Goal: Task Accomplishment & Management: Use online tool/utility

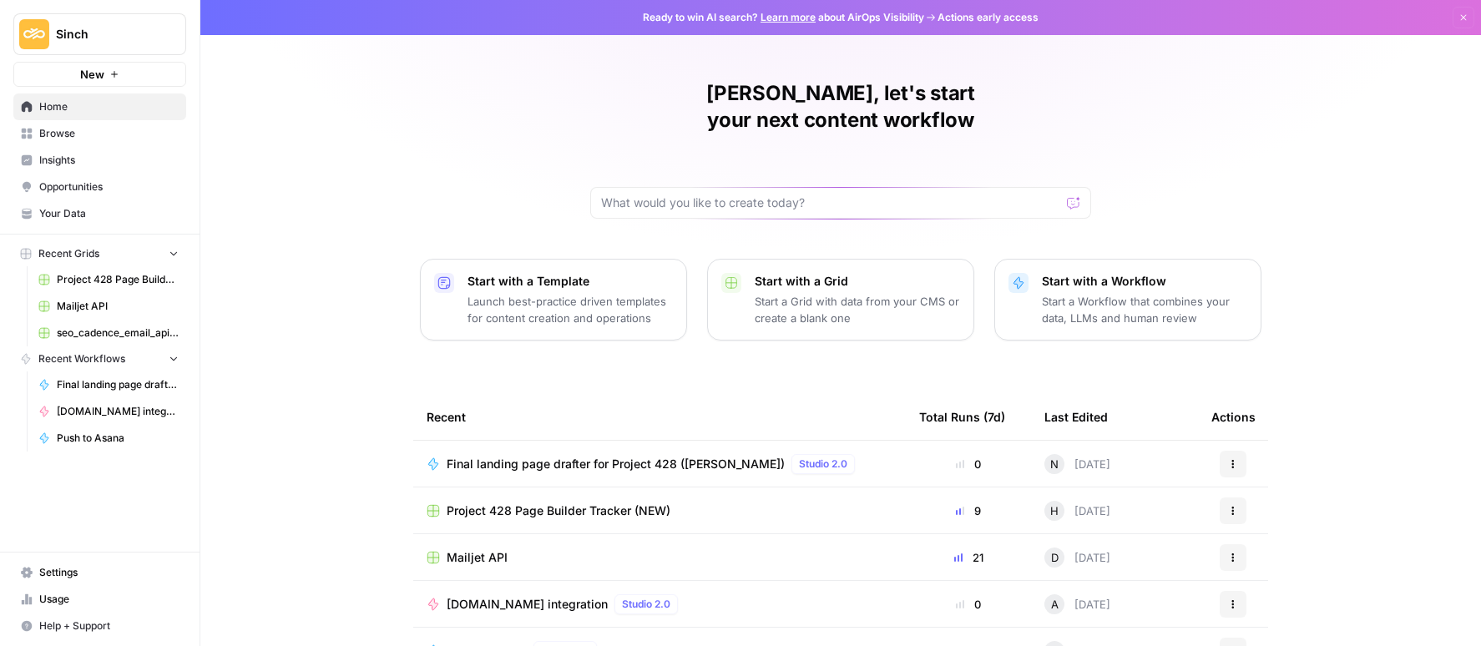
click at [95, 285] on span "Project 428 Page Builder Tracker (NEW)" at bounding box center [118, 279] width 122 height 15
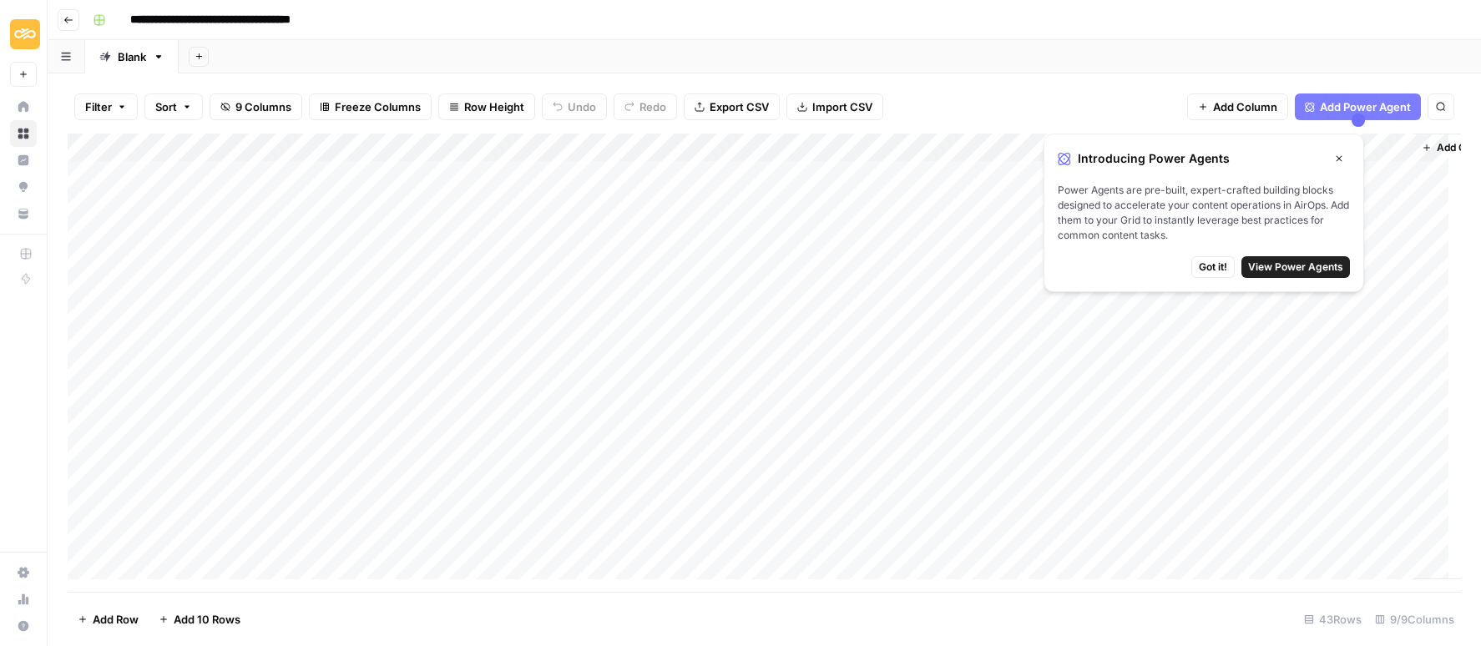
click at [1340, 159] on icon "button" at bounding box center [1339, 159] width 10 height 10
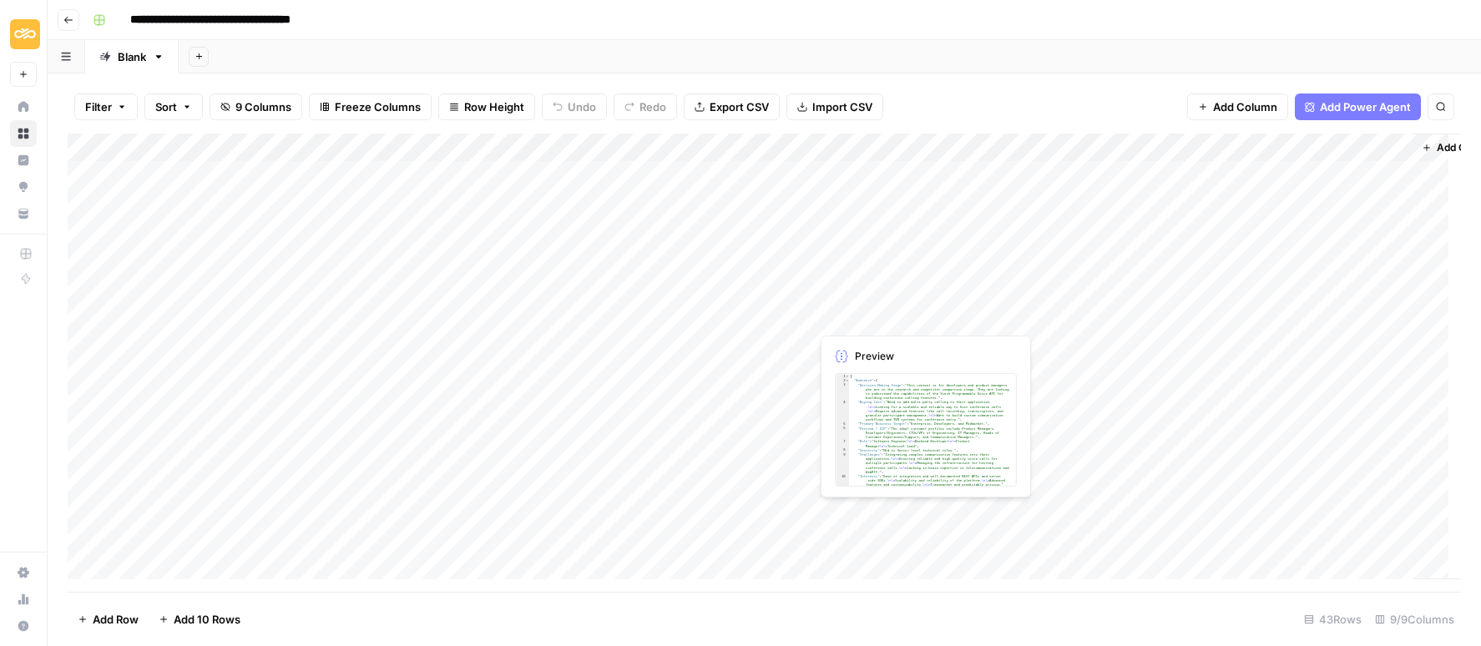
click at [875, 512] on div "Add Column" at bounding box center [764, 363] width 1393 height 458
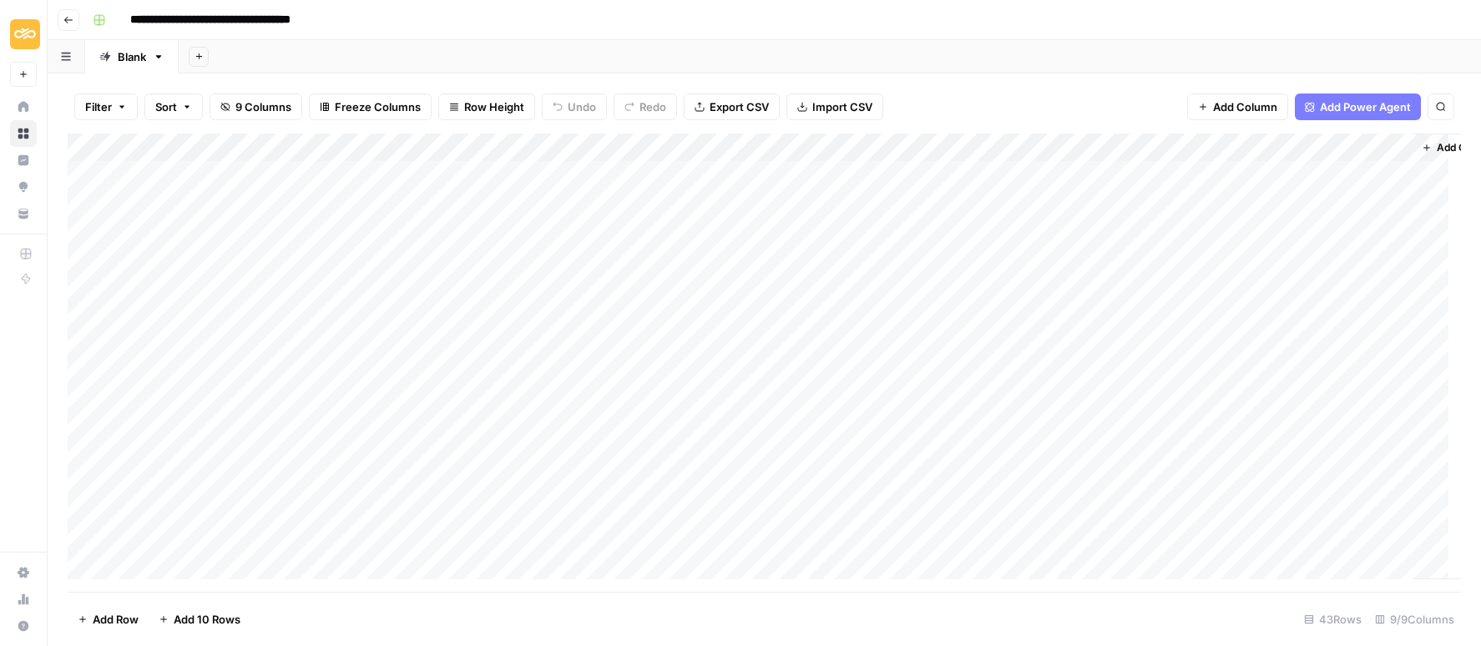
click at [943, 514] on div "Add Column" at bounding box center [764, 363] width 1393 height 458
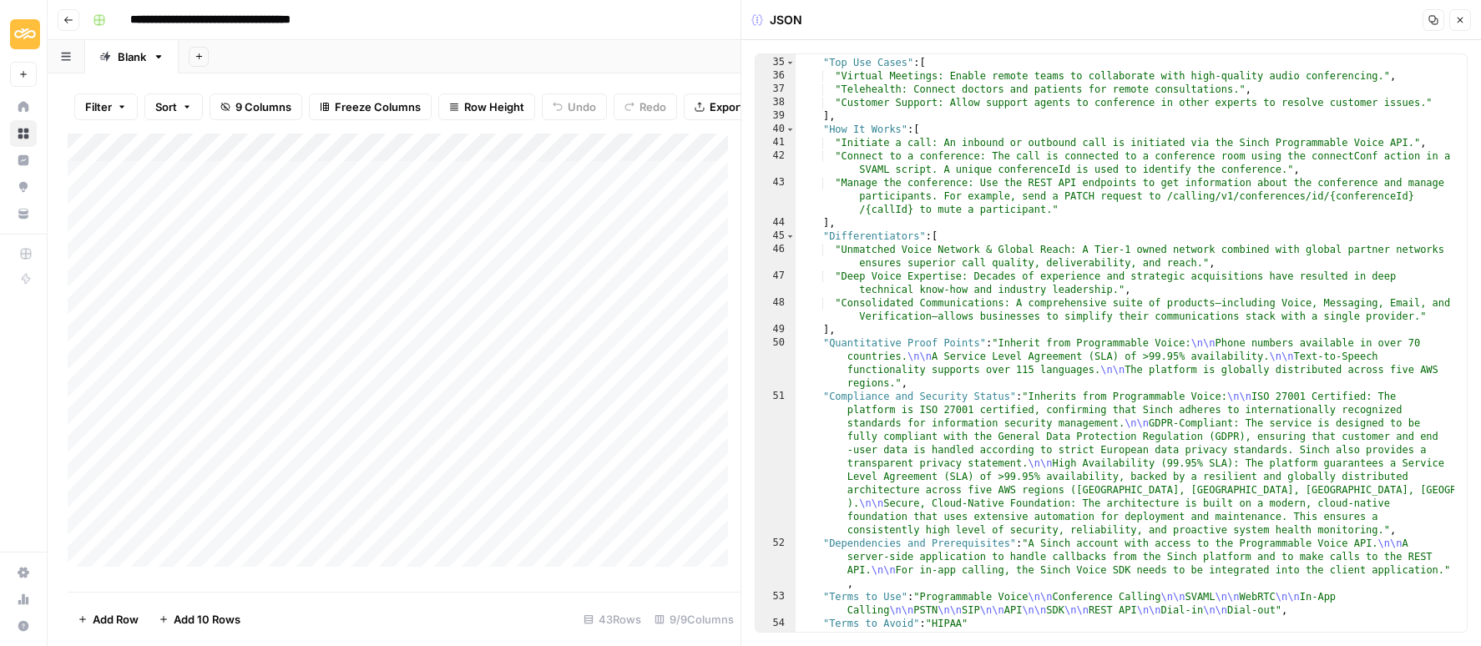
scroll to position [892, 0]
click at [1461, 20] on icon "button" at bounding box center [1460, 20] width 10 height 10
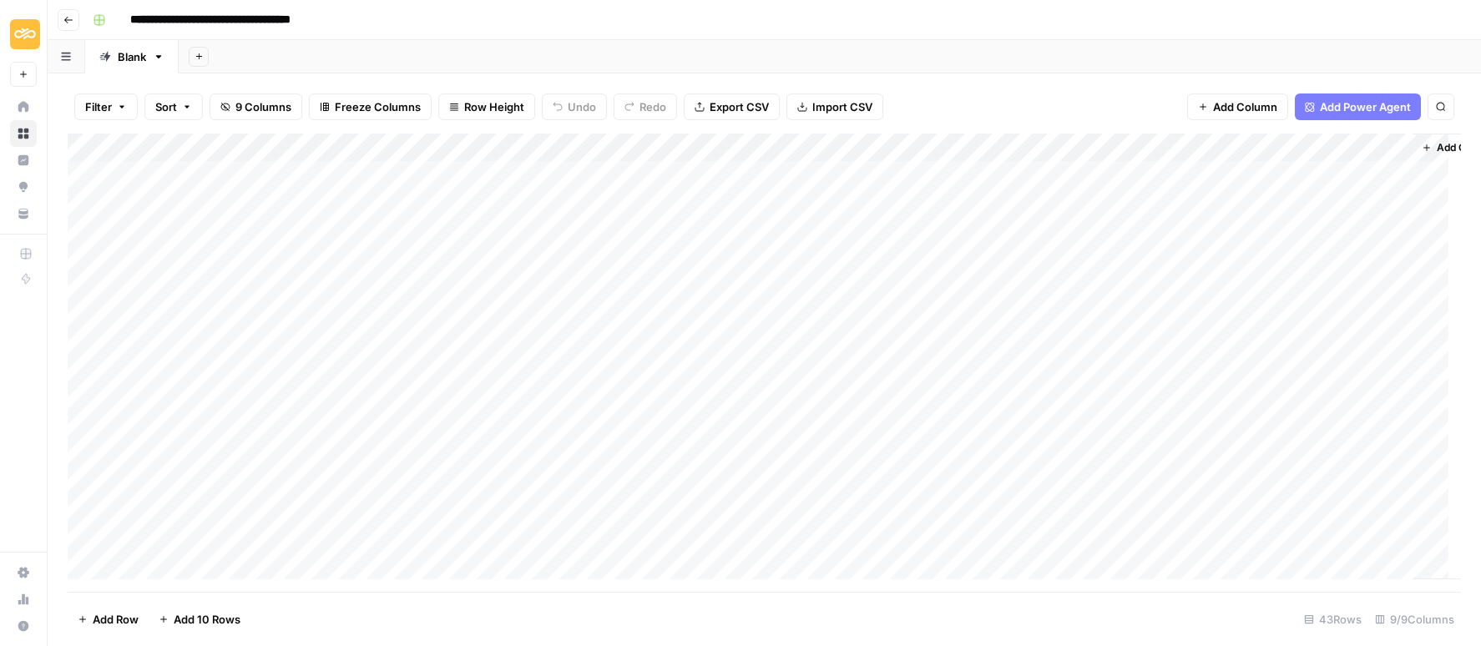
click at [1075, 145] on div "Add Column" at bounding box center [764, 363] width 1393 height 458
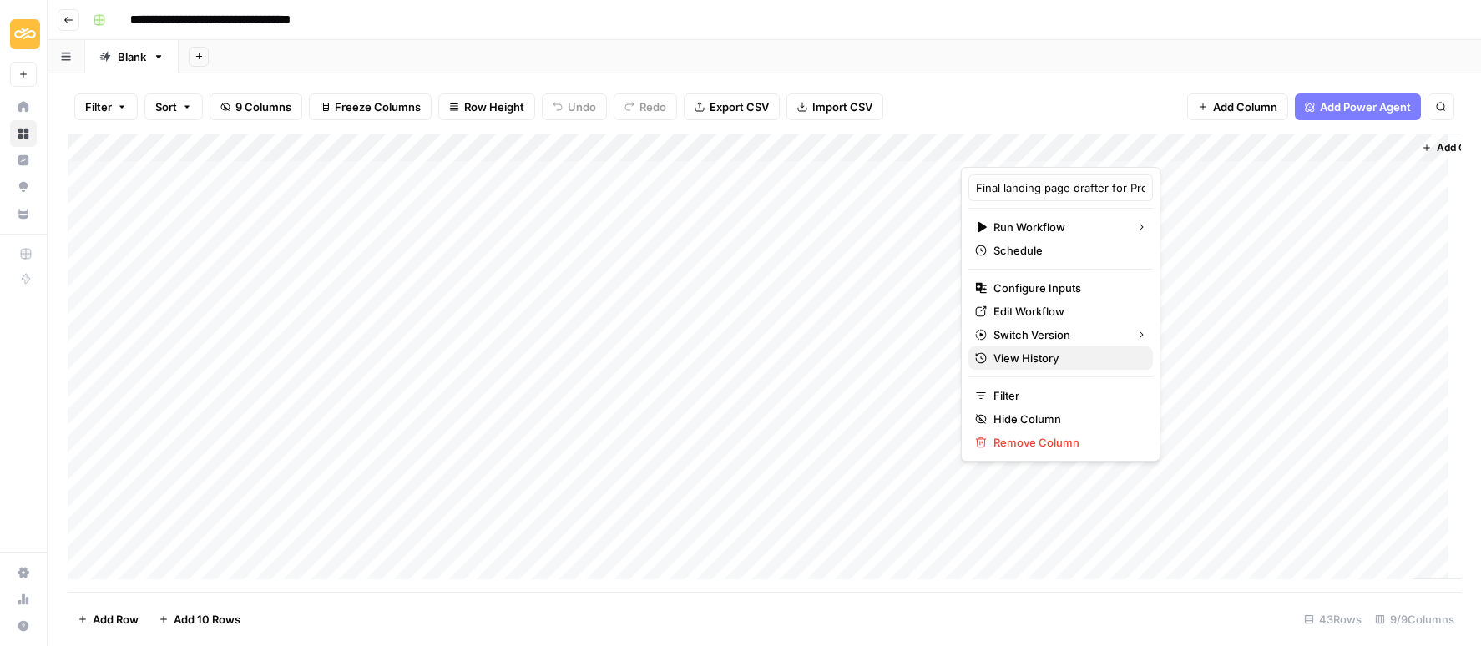
click at [1062, 356] on span "View History" at bounding box center [1066, 358] width 146 height 17
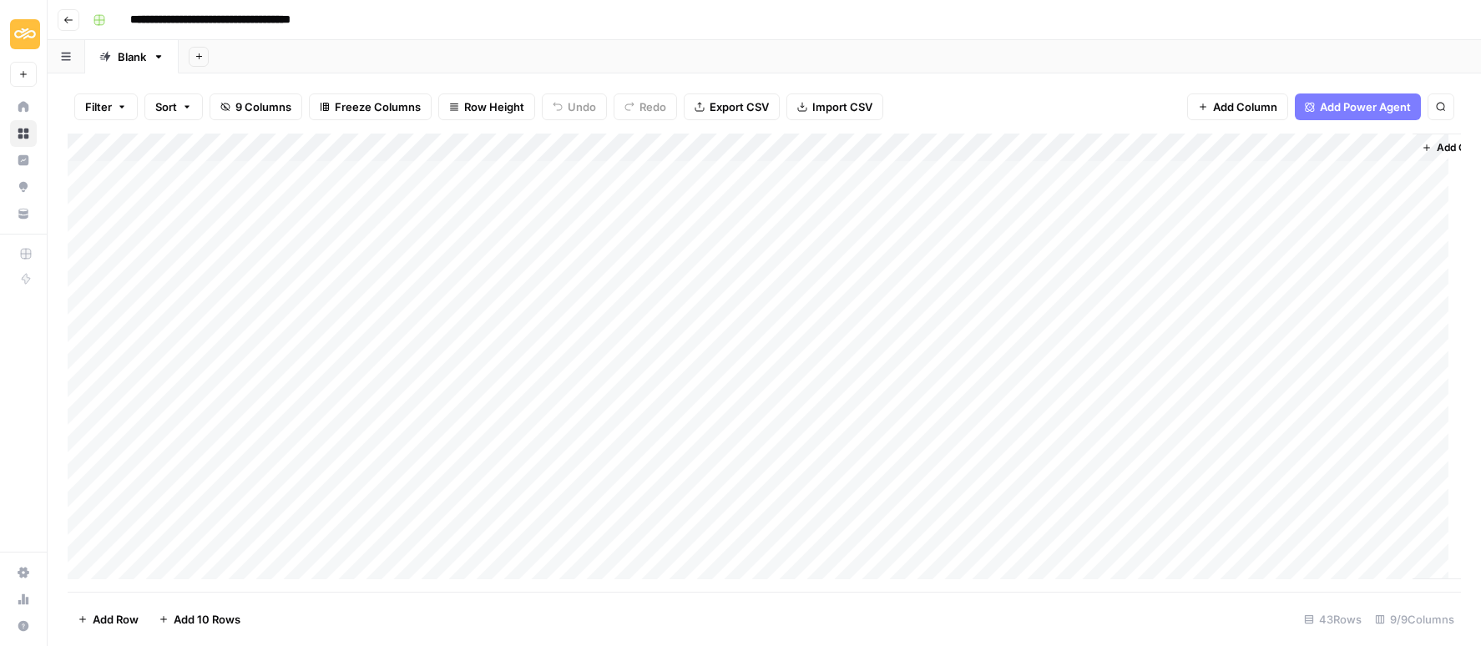
click at [1073, 148] on div "Add Column" at bounding box center [764, 363] width 1393 height 458
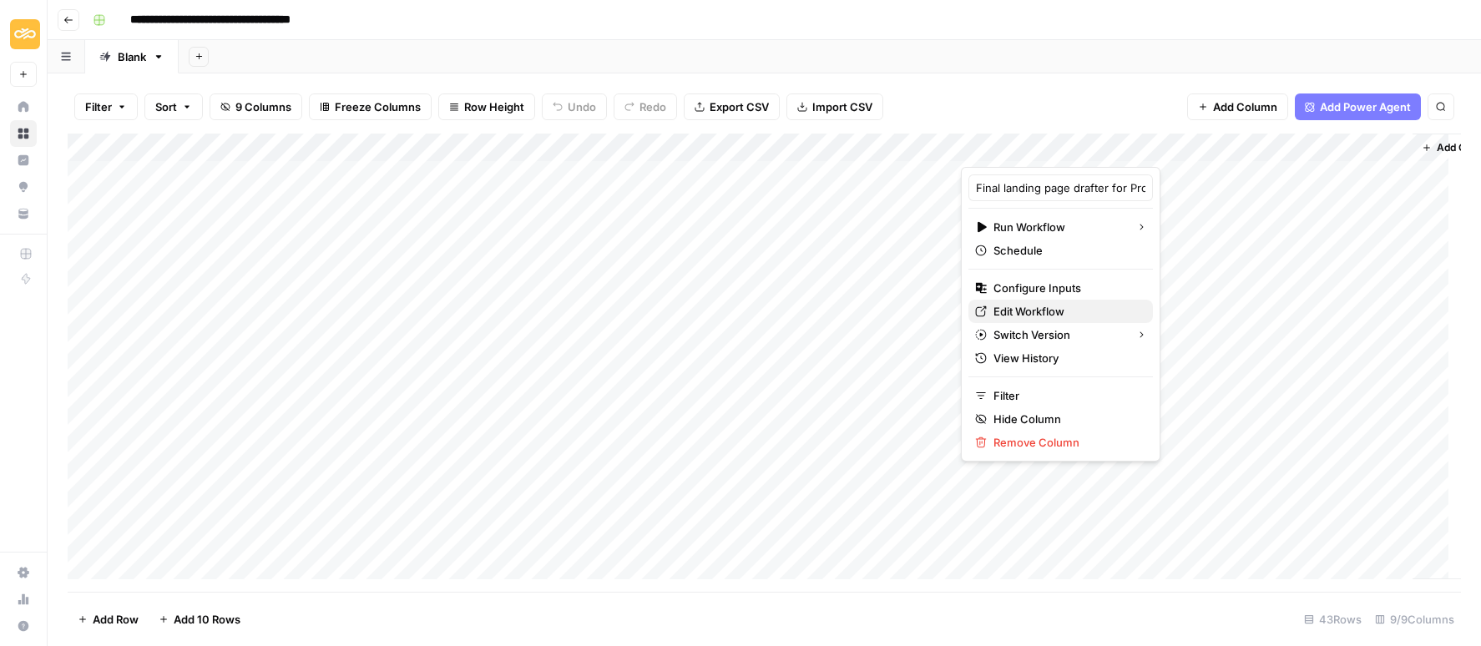
click at [1029, 313] on span "Edit Workflow" at bounding box center [1066, 311] width 146 height 17
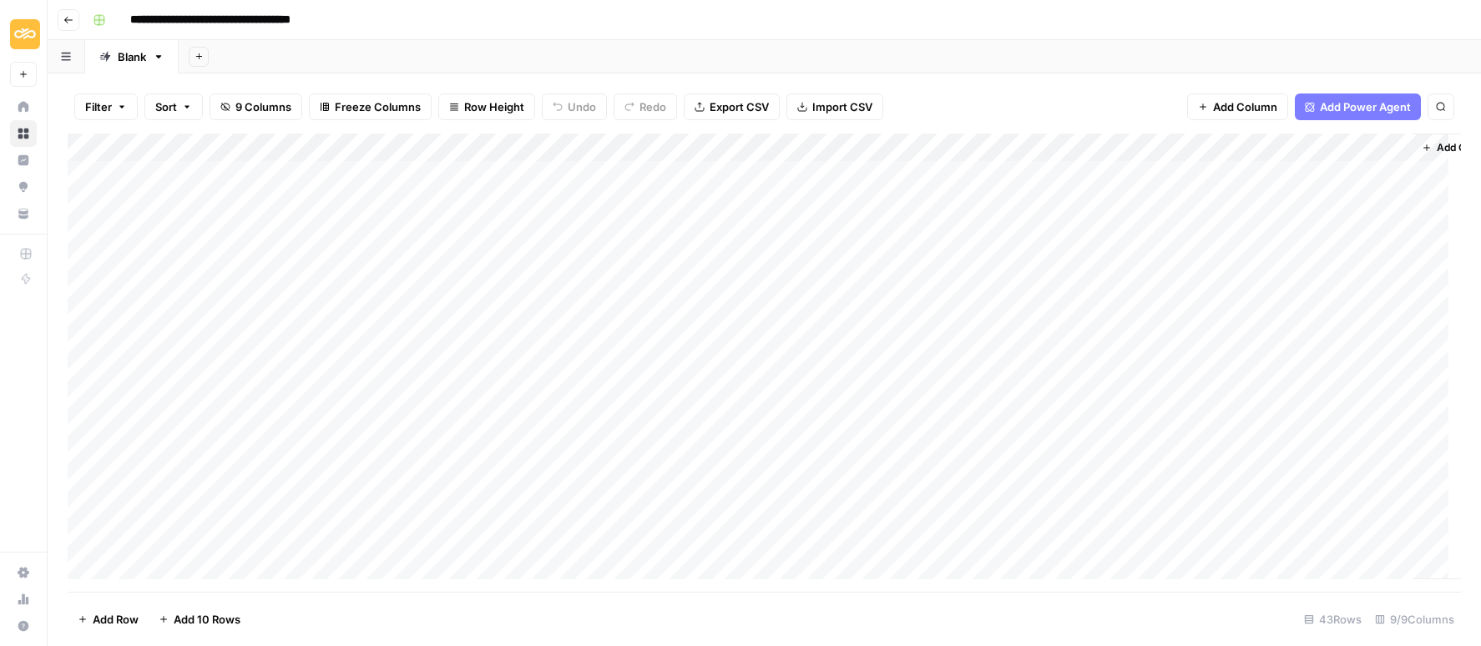
click at [1073, 152] on div "Add Column" at bounding box center [764, 363] width 1393 height 458
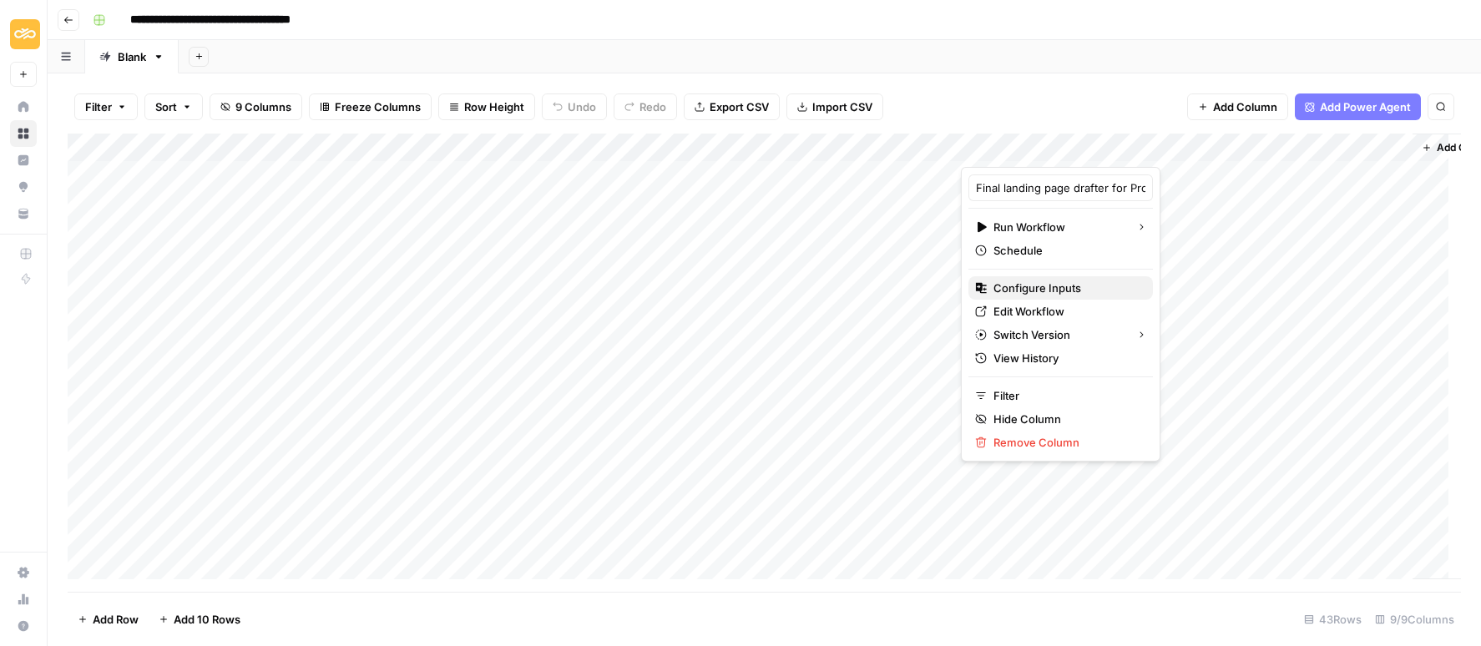
click at [1065, 288] on span "Configure Inputs" at bounding box center [1066, 288] width 146 height 17
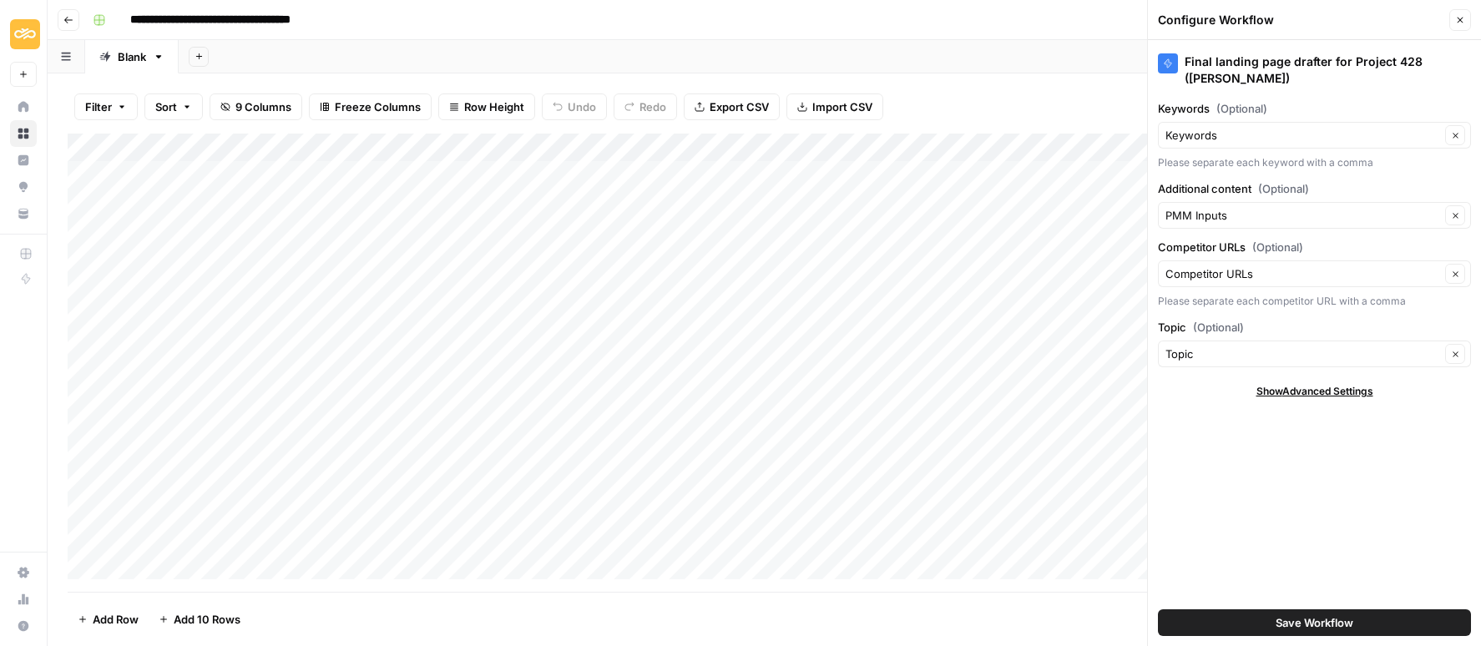
click at [1463, 18] on button "Close" at bounding box center [1460, 20] width 22 height 22
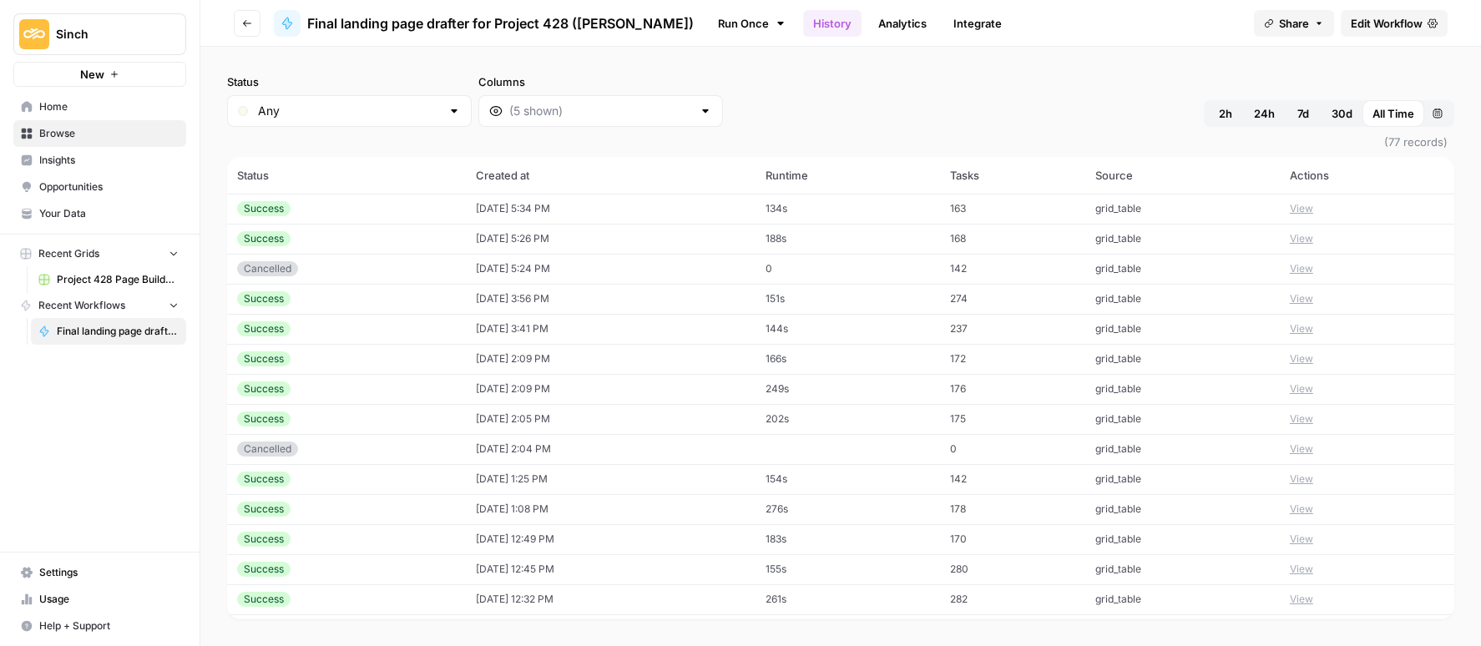
click at [503, 204] on td "09/10/25 at 5:34 PM" at bounding box center [611, 209] width 290 height 30
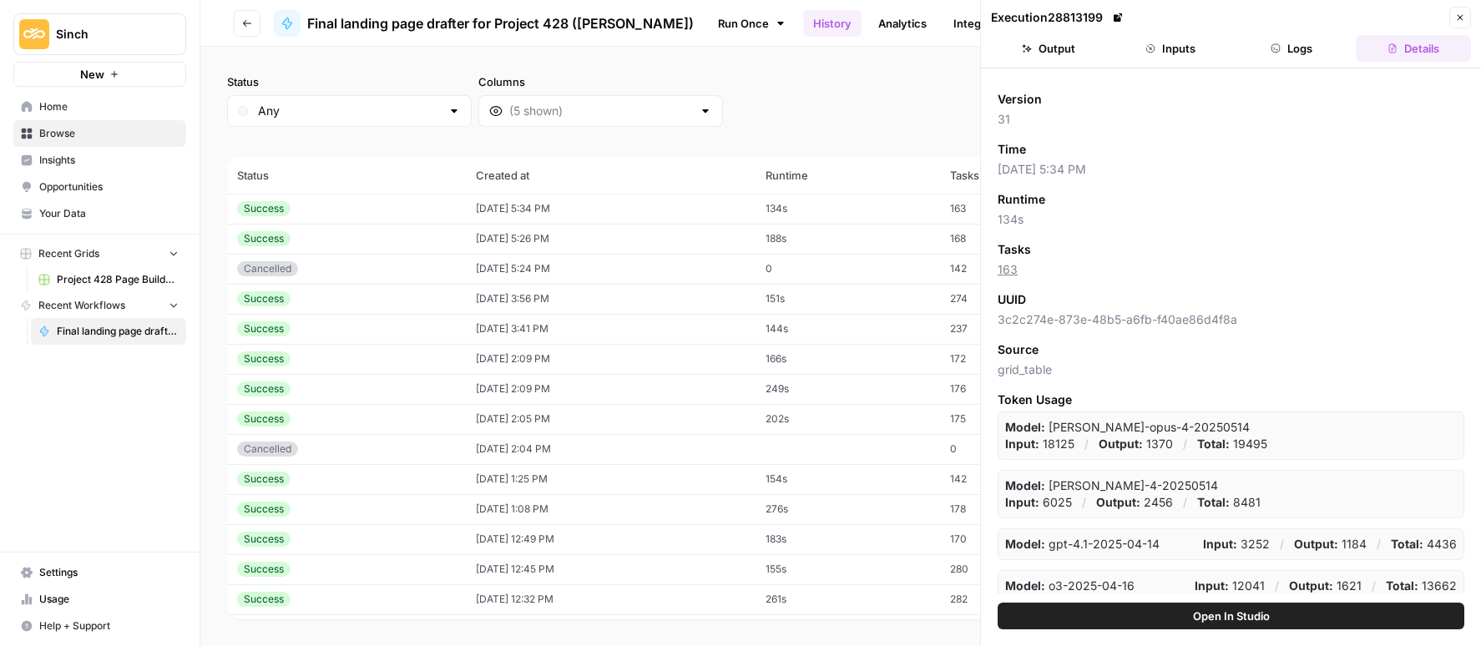
scroll to position [43, 0]
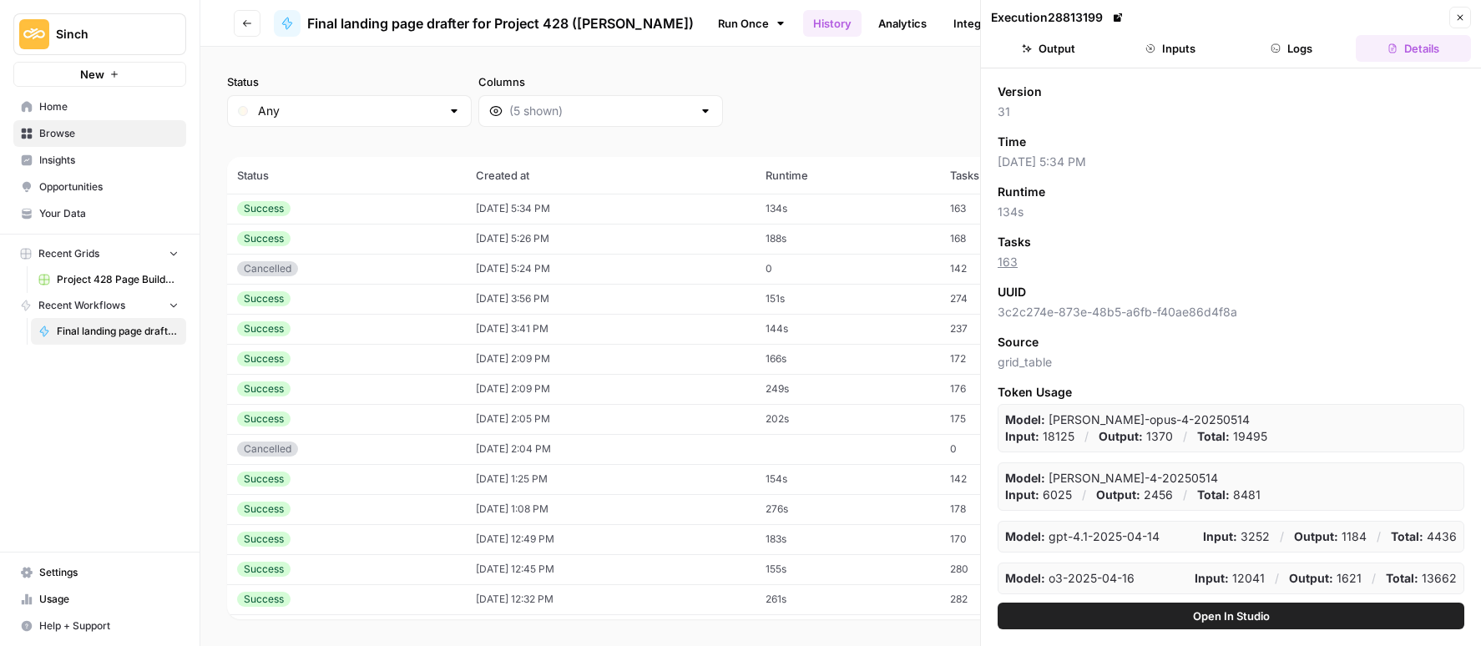
click at [1062, 53] on button "Output" at bounding box center [1048, 48] width 115 height 27
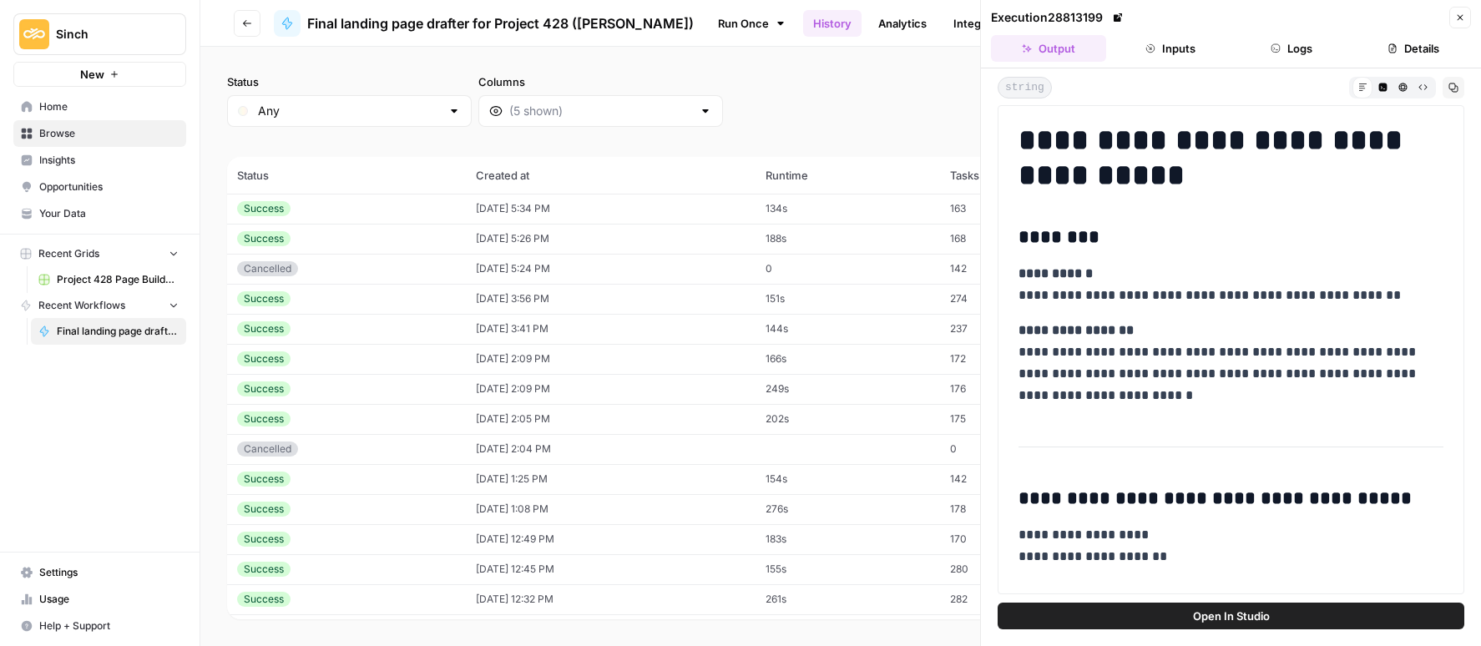
click at [1281, 51] on button "Logs" at bounding box center [1291, 48] width 115 height 27
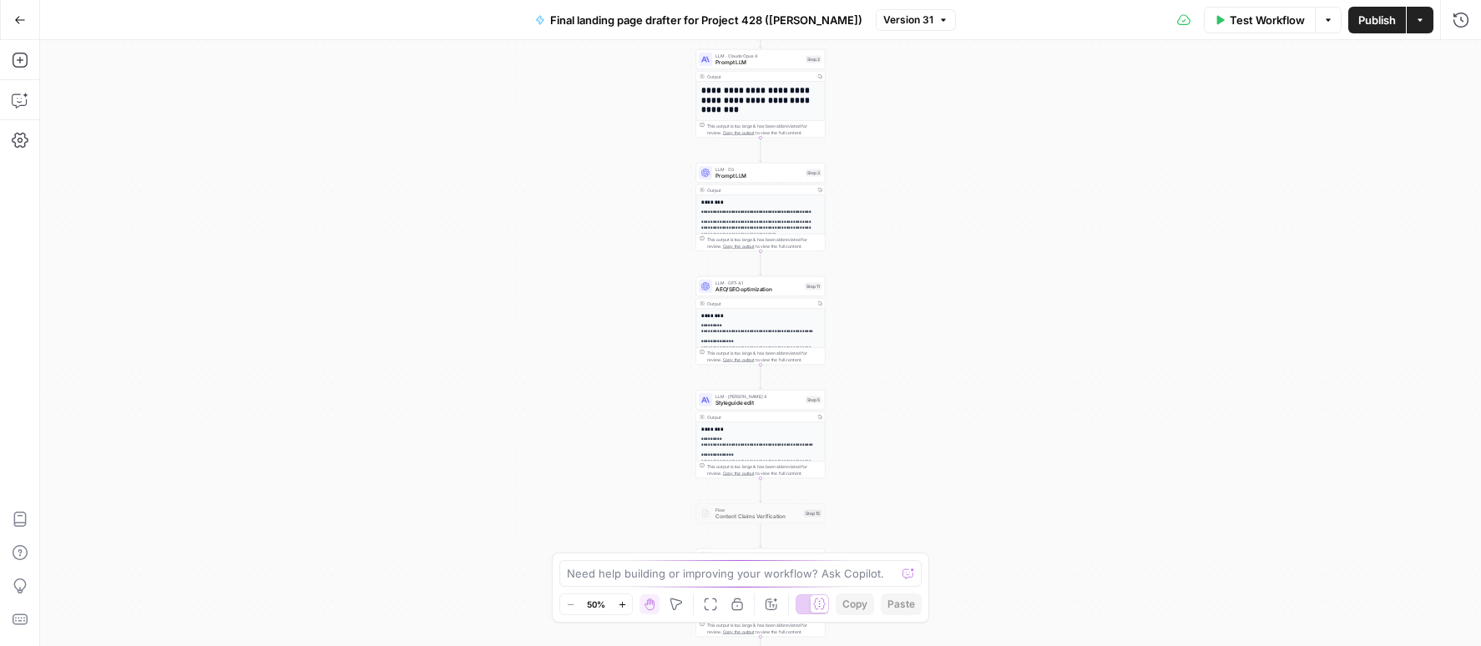
click at [916, 161] on div "**********" at bounding box center [760, 343] width 1441 height 606
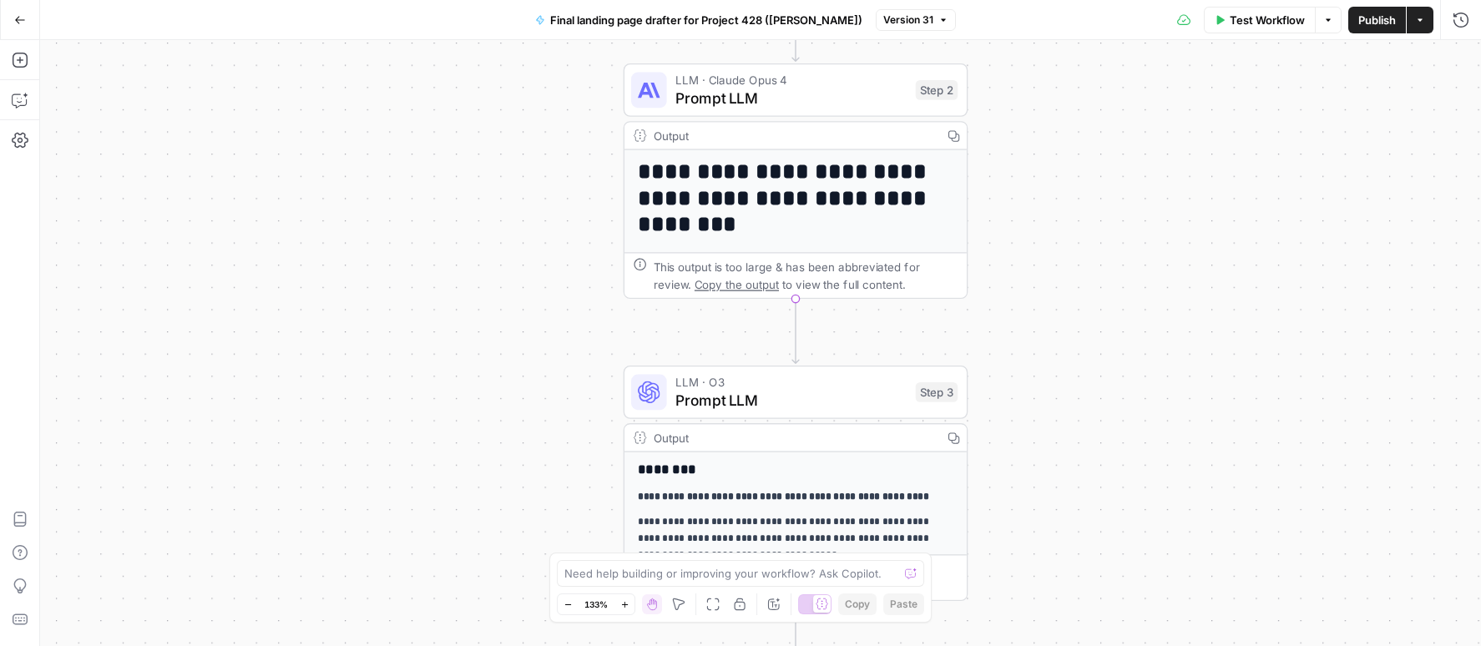
drag, startPoint x: 1036, startPoint y: 270, endPoint x: 1037, endPoint y: 442, distance: 171.9
click at [1036, 442] on div "**********" at bounding box center [760, 343] width 1441 height 606
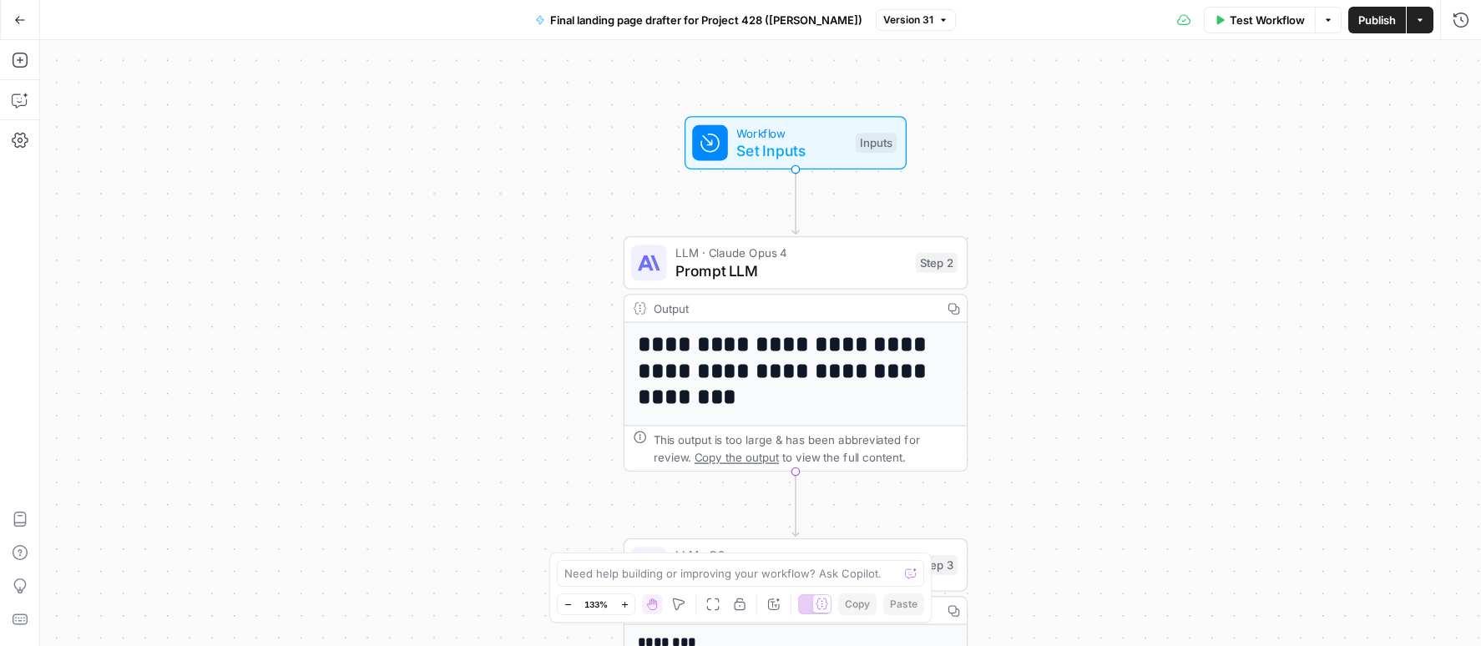
click at [768, 270] on span "Prompt LLM" at bounding box center [790, 271] width 231 height 23
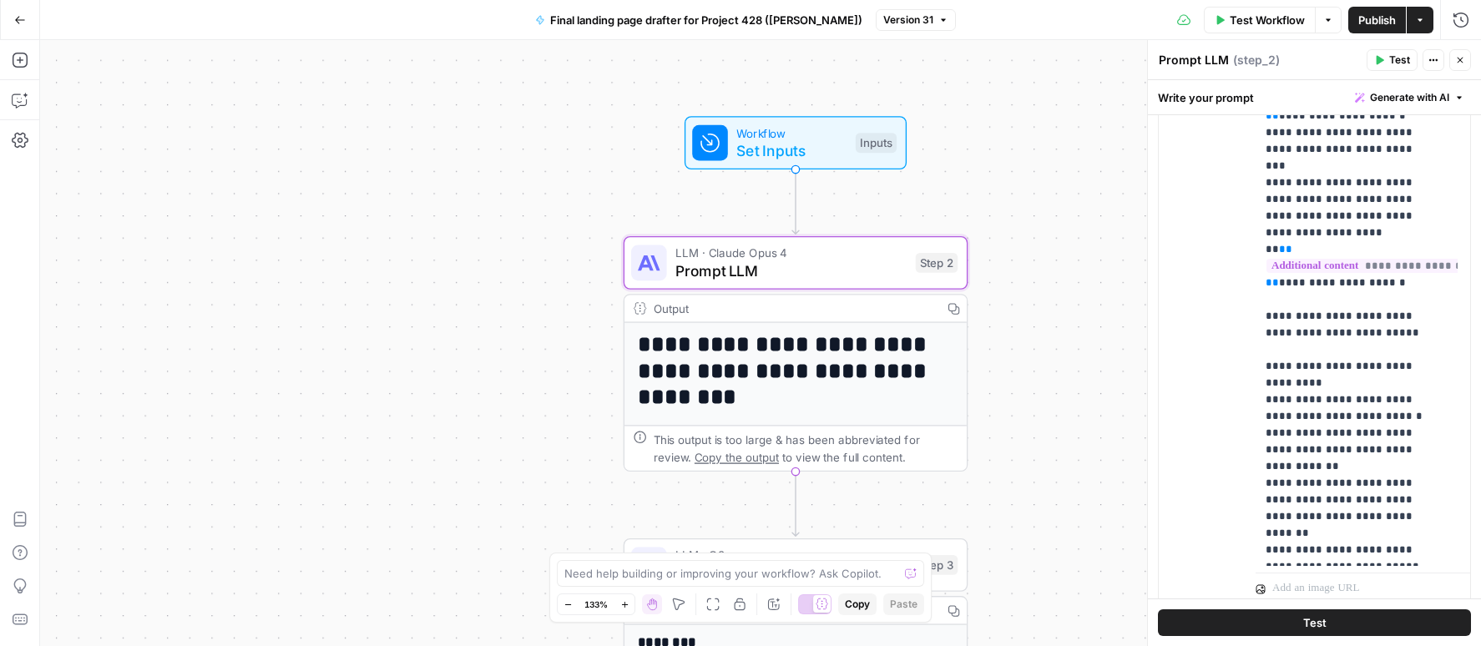
scroll to position [966, 0]
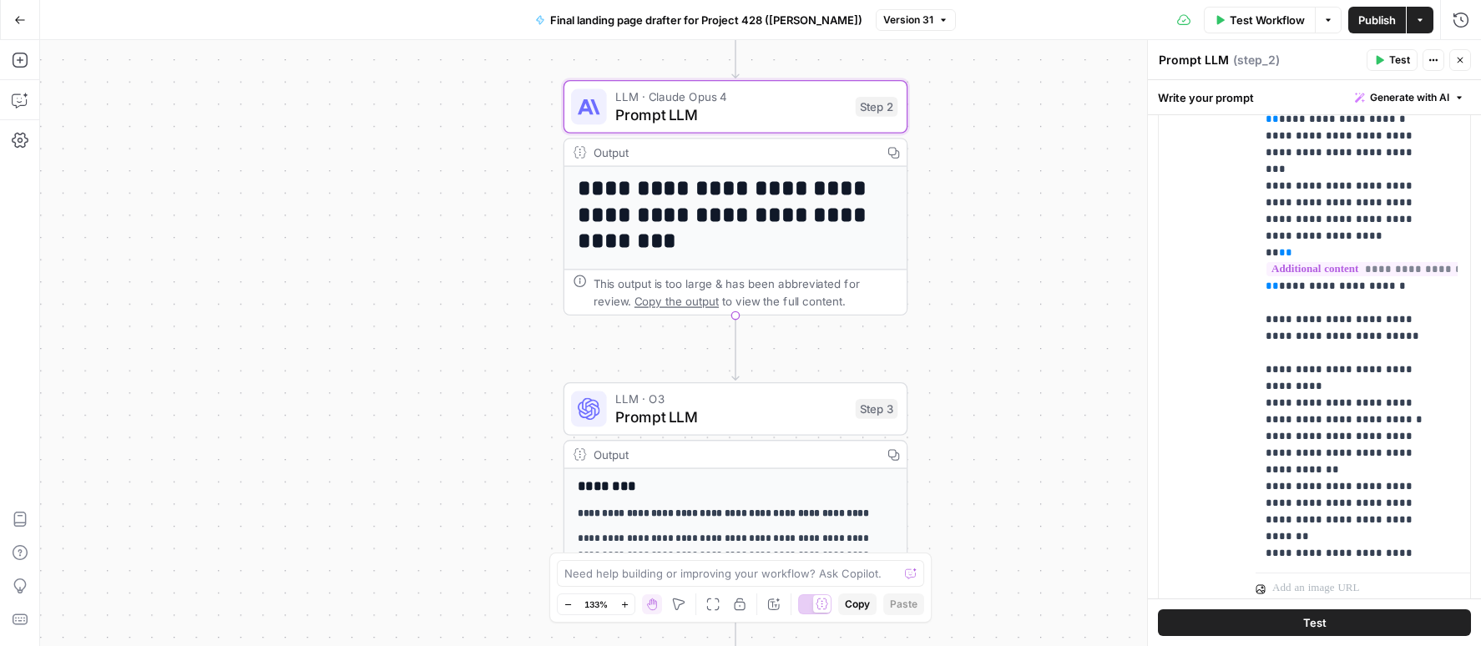
drag, startPoint x: 1042, startPoint y: 418, endPoint x: 982, endPoint y: 262, distance: 167.2
click at [982, 262] on div "**********" at bounding box center [760, 343] width 1441 height 606
click at [734, 411] on span "Prompt LLM" at bounding box center [730, 416] width 231 height 23
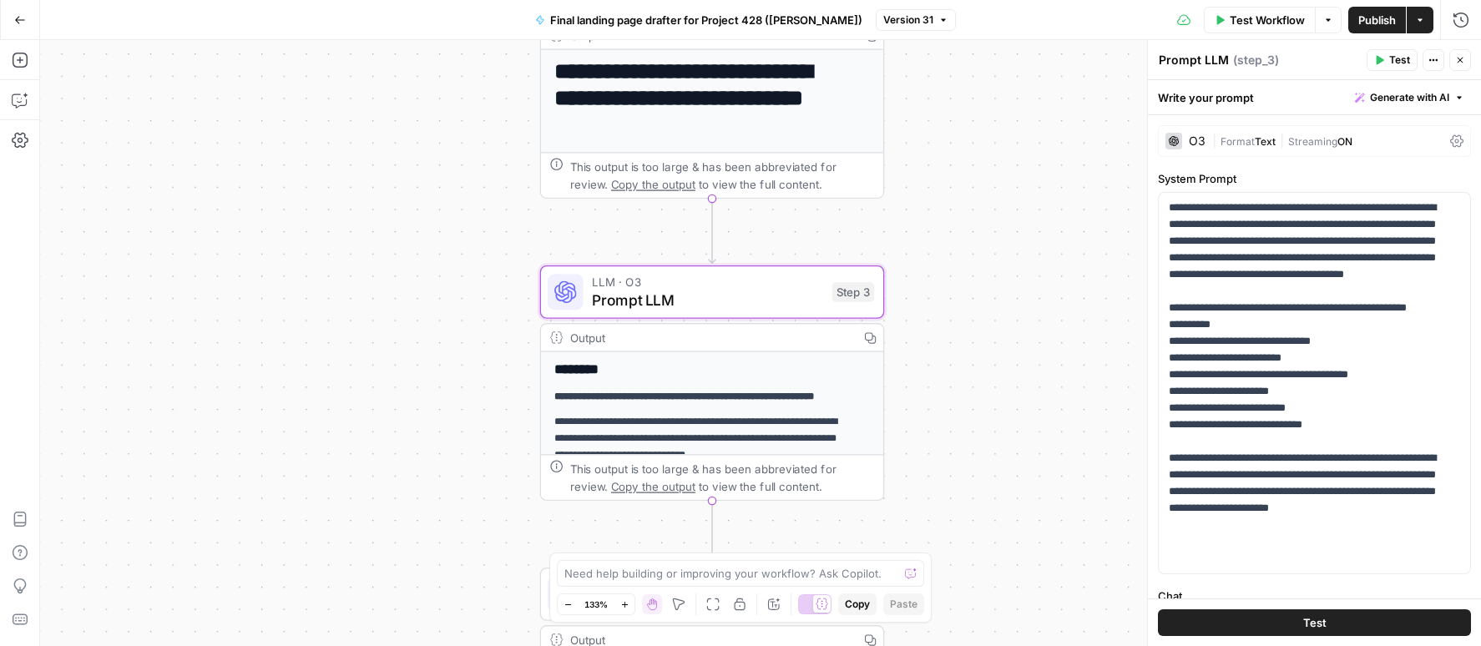
drag, startPoint x: 1018, startPoint y: 401, endPoint x: 988, endPoint y: 246, distance: 157.3
click at [988, 246] on div "**********" at bounding box center [760, 343] width 1441 height 606
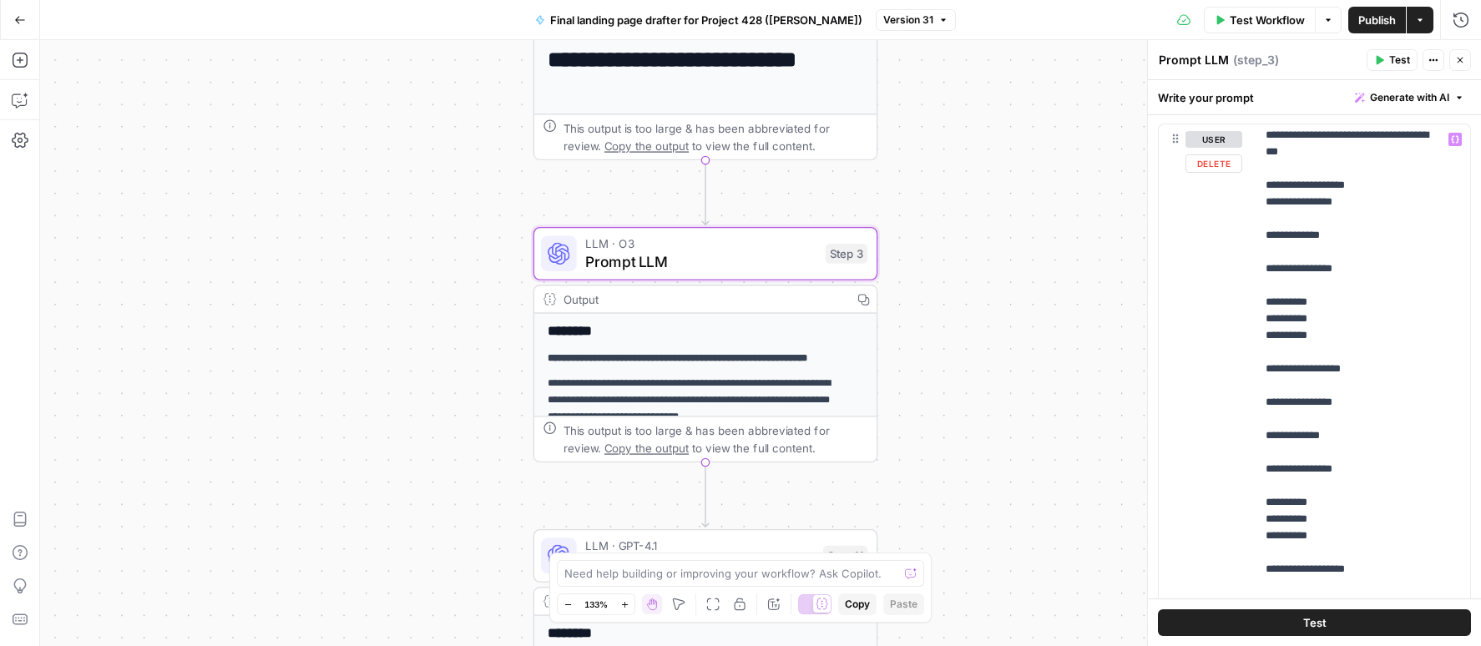
scroll to position [2805, 0]
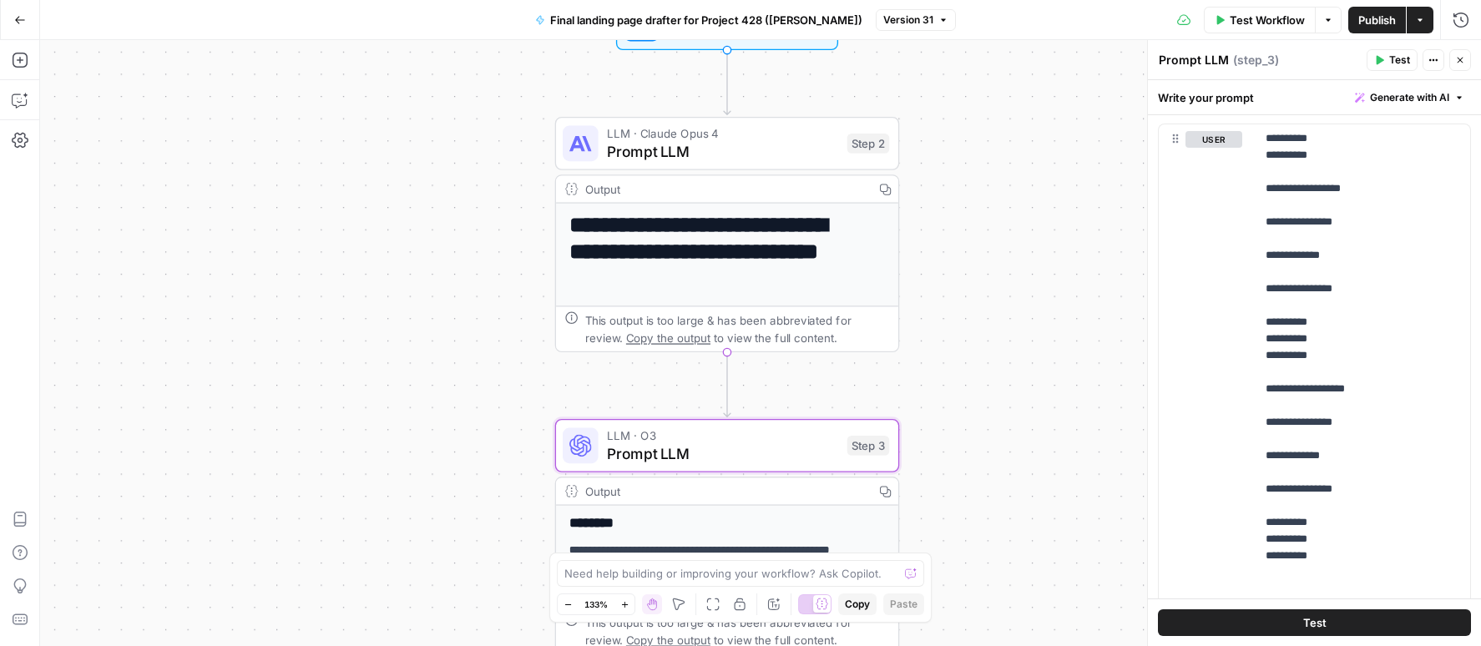
drag, startPoint x: 977, startPoint y: 361, endPoint x: 992, endPoint y: 466, distance: 106.4
click at [992, 466] on div "**********" at bounding box center [760, 343] width 1441 height 606
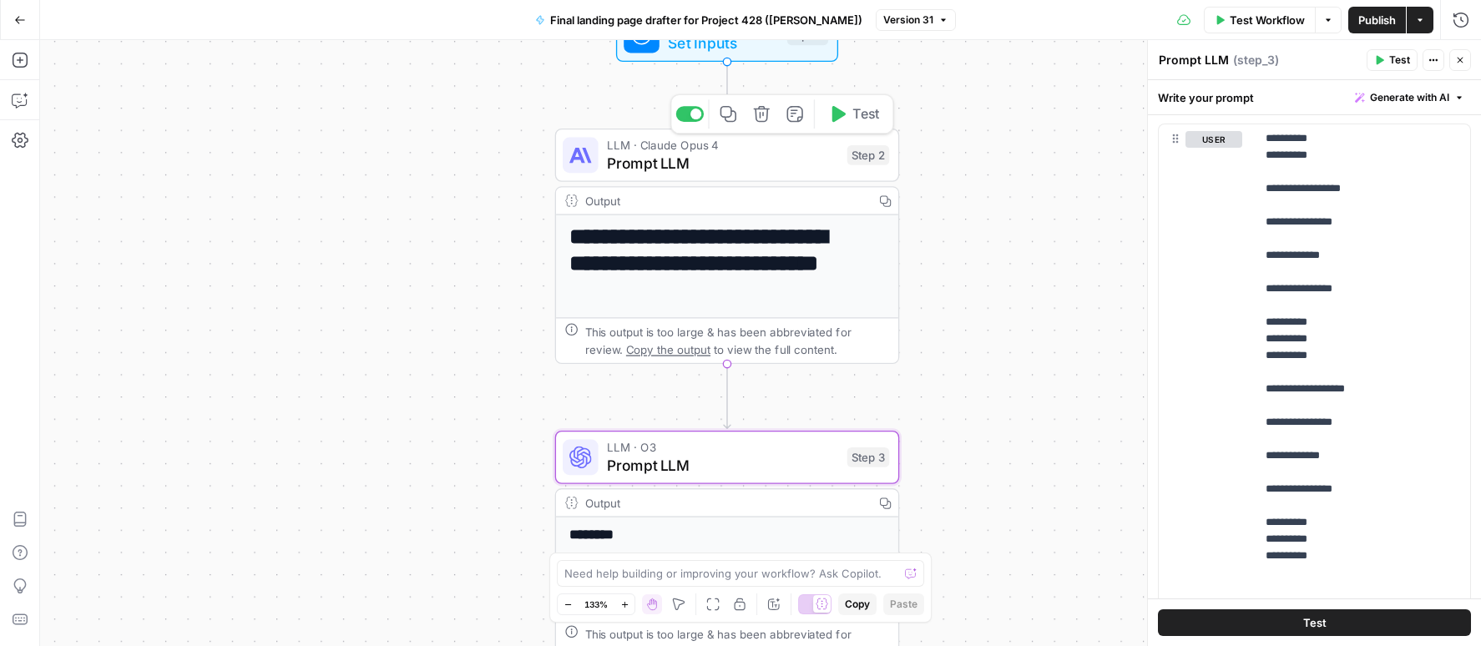
click at [725, 168] on span "Prompt LLM" at bounding box center [722, 163] width 231 height 23
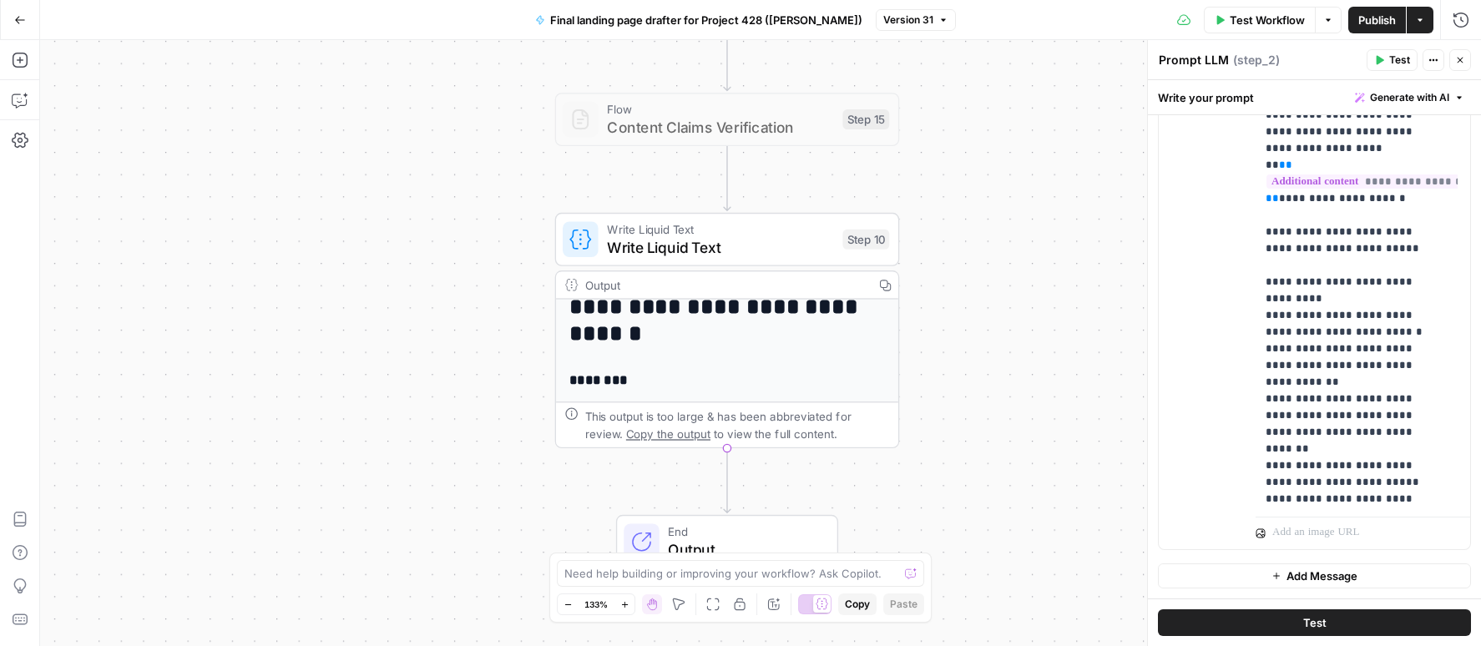
scroll to position [0, 0]
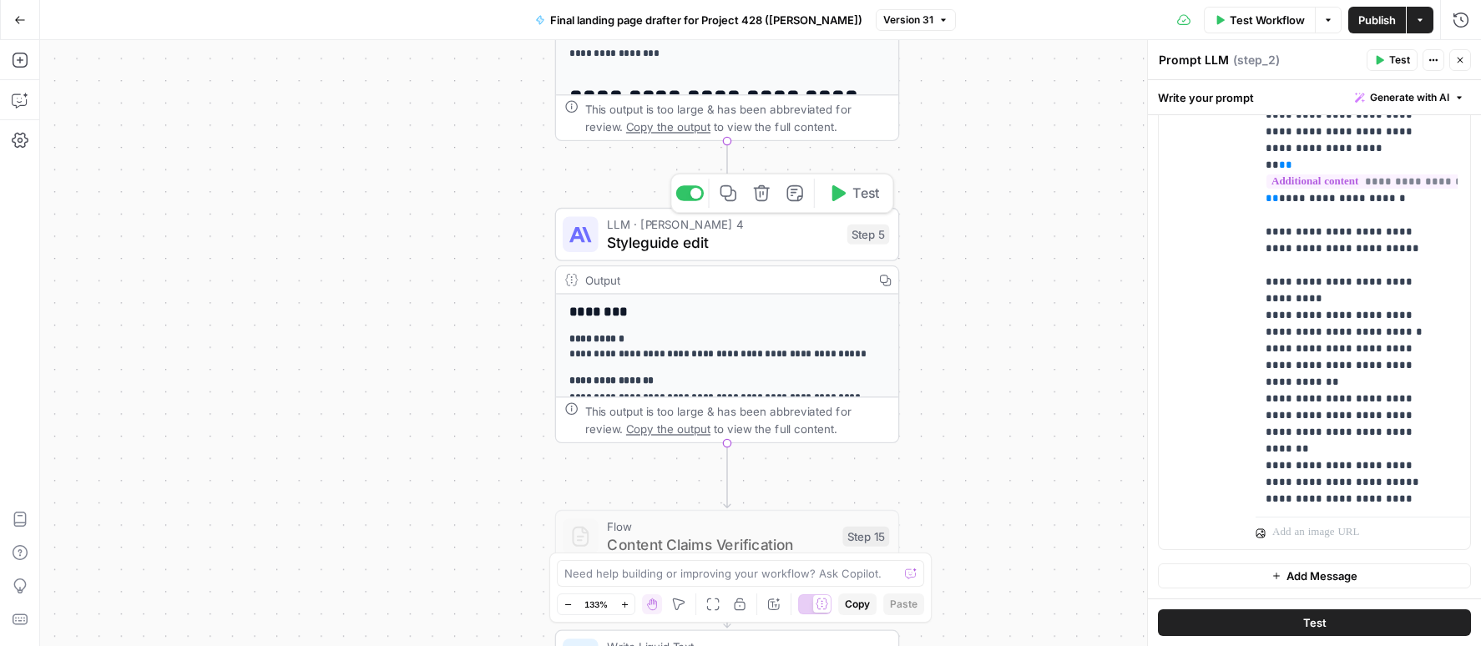
click at [704, 240] on span "Styleguide edit" at bounding box center [722, 242] width 231 height 23
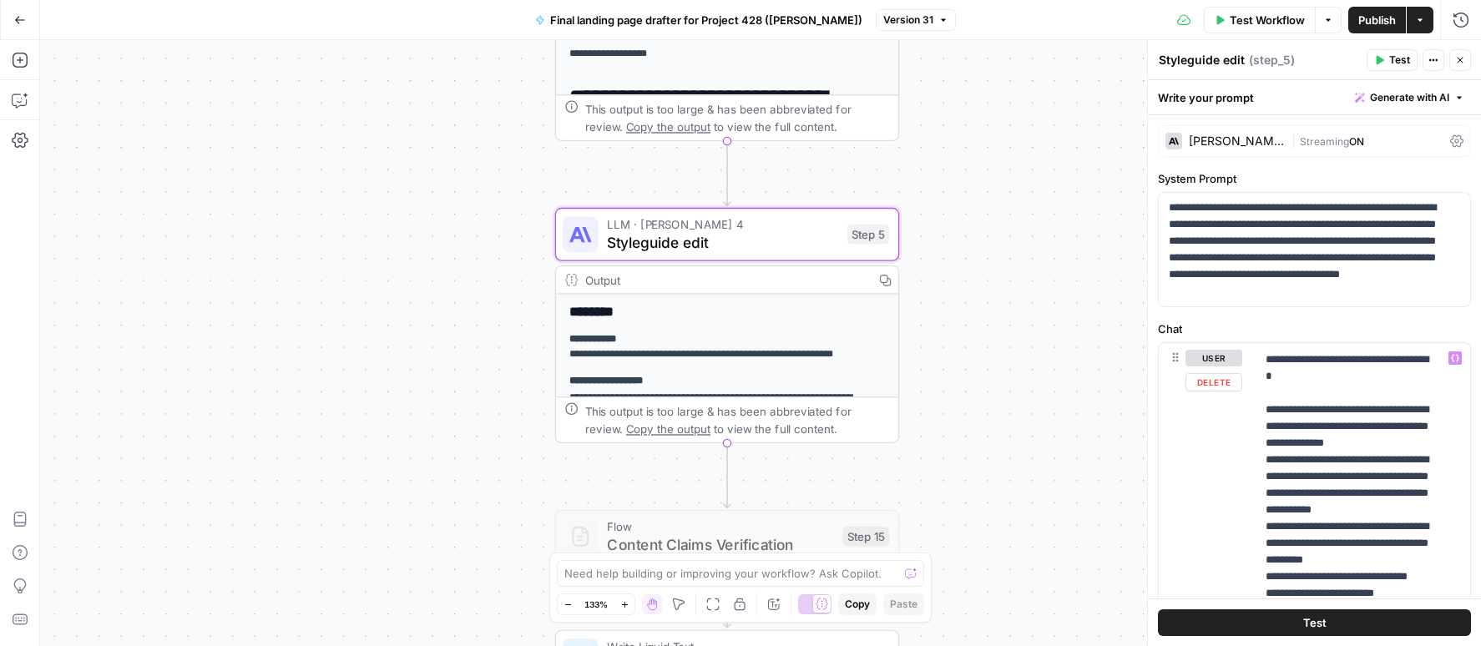
scroll to position [391, 0]
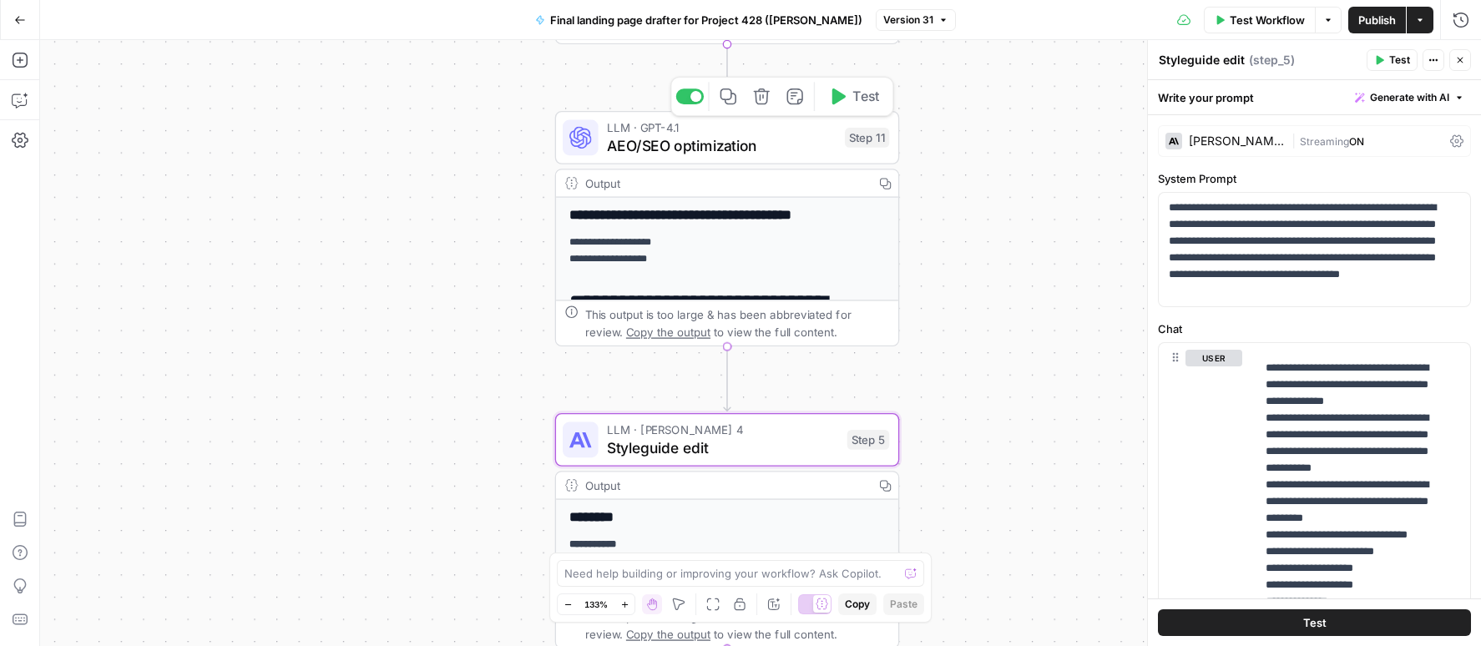
click at [724, 149] on span "AEO/SEO optimization" at bounding box center [721, 145] width 229 height 23
